Goal: Information Seeking & Learning: Learn about a topic

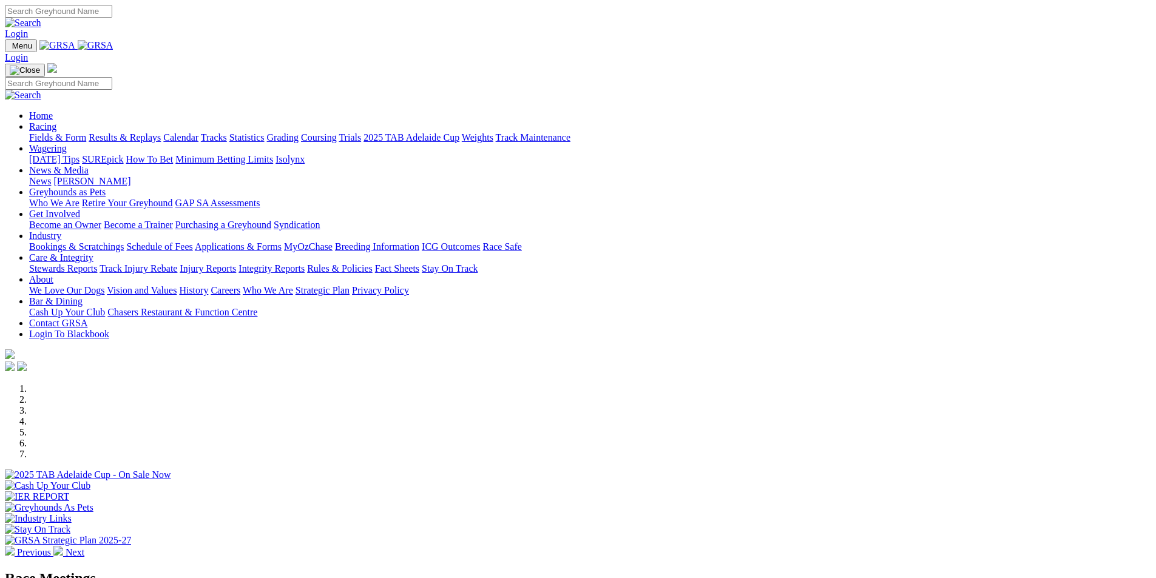
select select "QLD"
click at [56, 121] on link "Racing" at bounding box center [42, 126] width 27 height 10
click at [161, 132] on link "Results & Replays" at bounding box center [125, 137] width 72 height 10
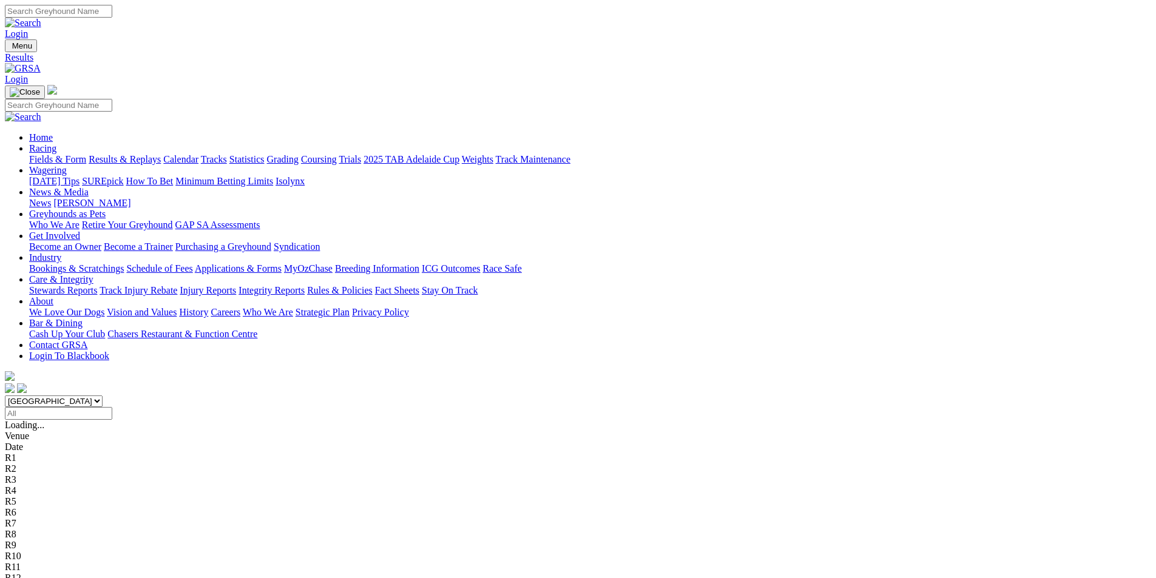
click at [103, 396] on select "[GEOGRAPHIC_DATA] [GEOGRAPHIC_DATA] [GEOGRAPHIC_DATA] [GEOGRAPHIC_DATA] [GEOGRA…" at bounding box center [54, 402] width 98 height 12
select select "QLD"
click at [103, 396] on select "[GEOGRAPHIC_DATA] [GEOGRAPHIC_DATA] [GEOGRAPHIC_DATA] [GEOGRAPHIC_DATA] [GEOGRA…" at bounding box center [54, 402] width 98 height 12
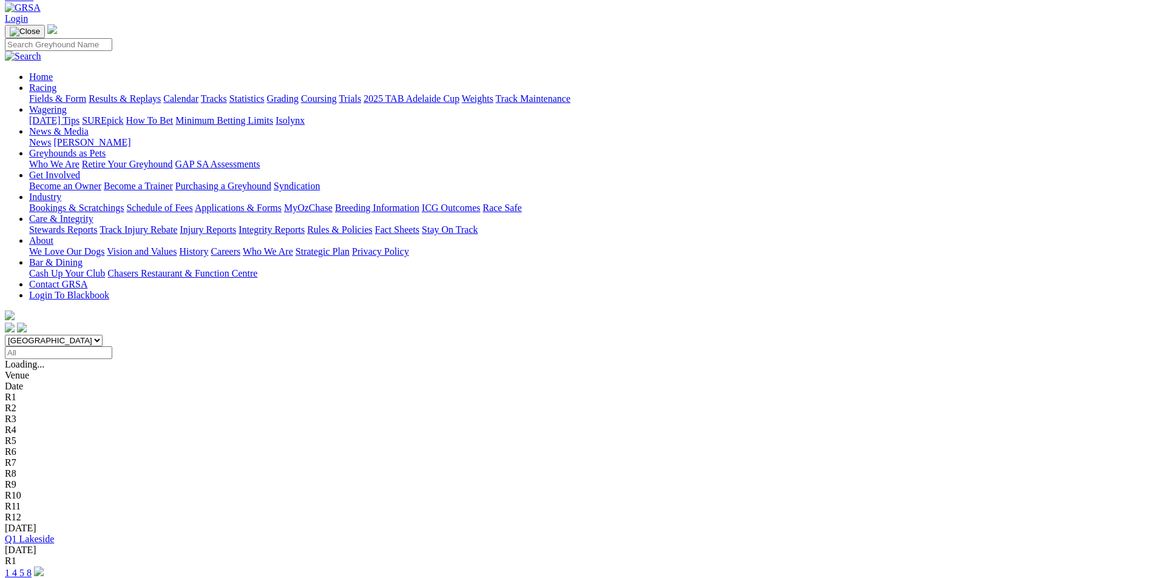
click at [32, 568] on link "1 4 5 8" at bounding box center [18, 573] width 27 height 10
